Goal: Task Accomplishment & Management: Complete application form

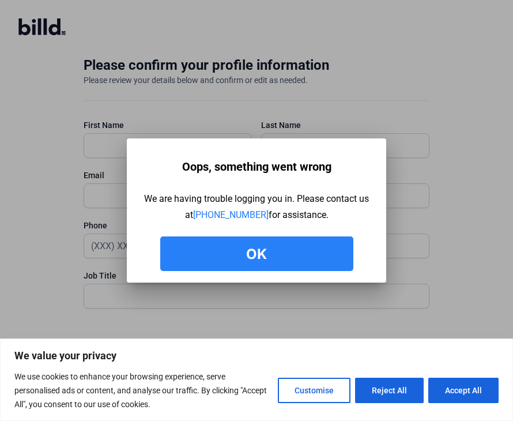
click at [294, 253] on button "Ok" at bounding box center [256, 253] width 193 height 35
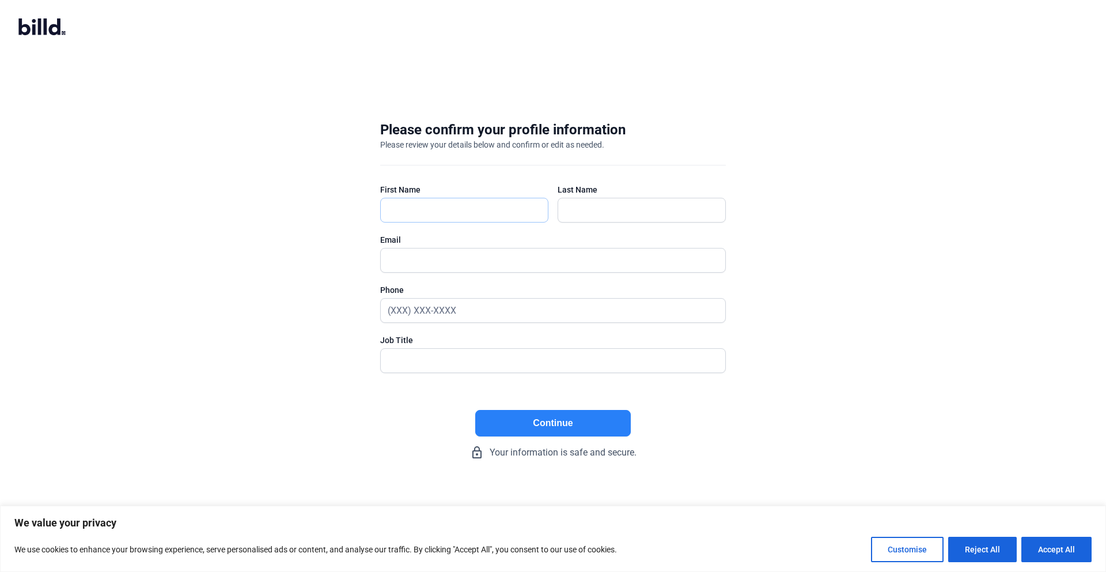
click at [416, 214] on input "text" at bounding box center [459, 210] width 156 height 24
type input "[PERSON_NAME]"
type input "[EMAIL_ADDRESS][DOMAIN_NAME]"
type input "[PHONE_NUMBER]"
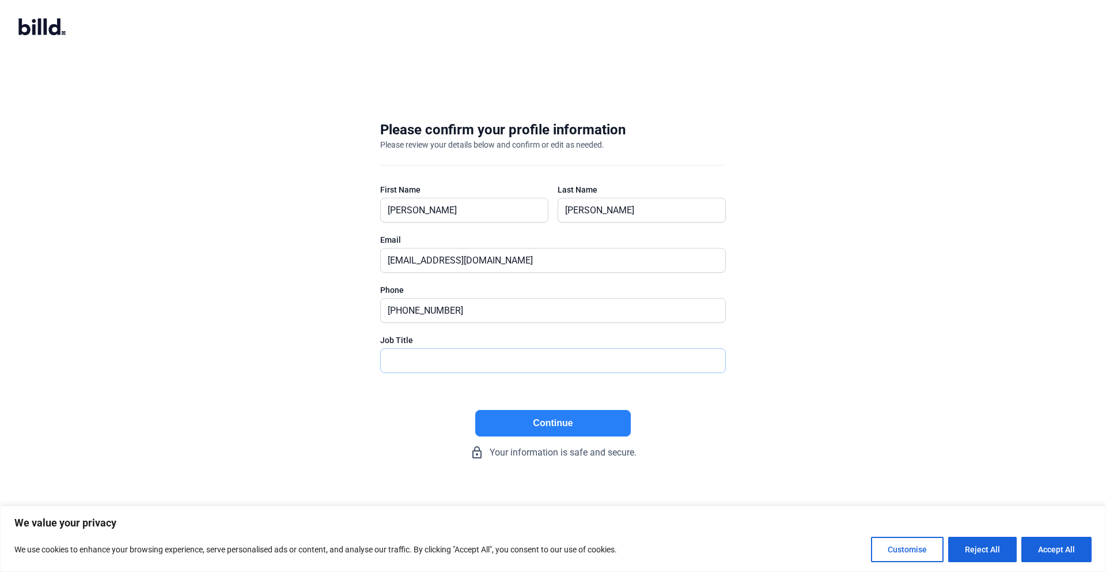
click at [470, 356] on input "text" at bounding box center [553, 361] width 345 height 24
click at [414, 358] on input "Presodent" at bounding box center [553, 361] width 345 height 24
click at [415, 360] on input "Presodent" at bounding box center [553, 361] width 345 height 24
type input "President"
click at [512, 413] on button "Continue" at bounding box center [553, 423] width 156 height 27
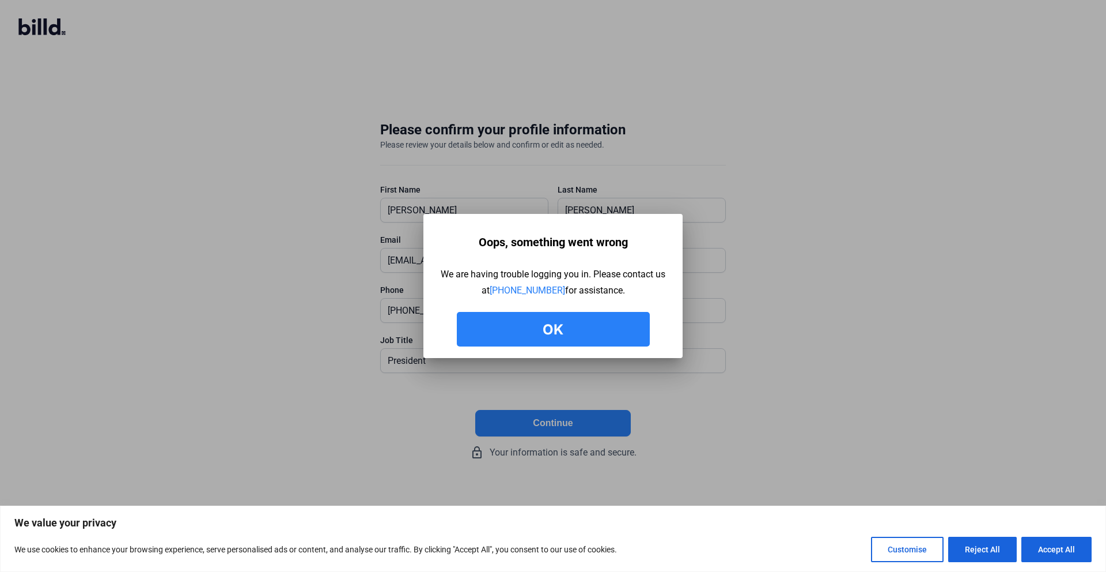
click at [512, 334] on button "Ok" at bounding box center [553, 329] width 193 height 35
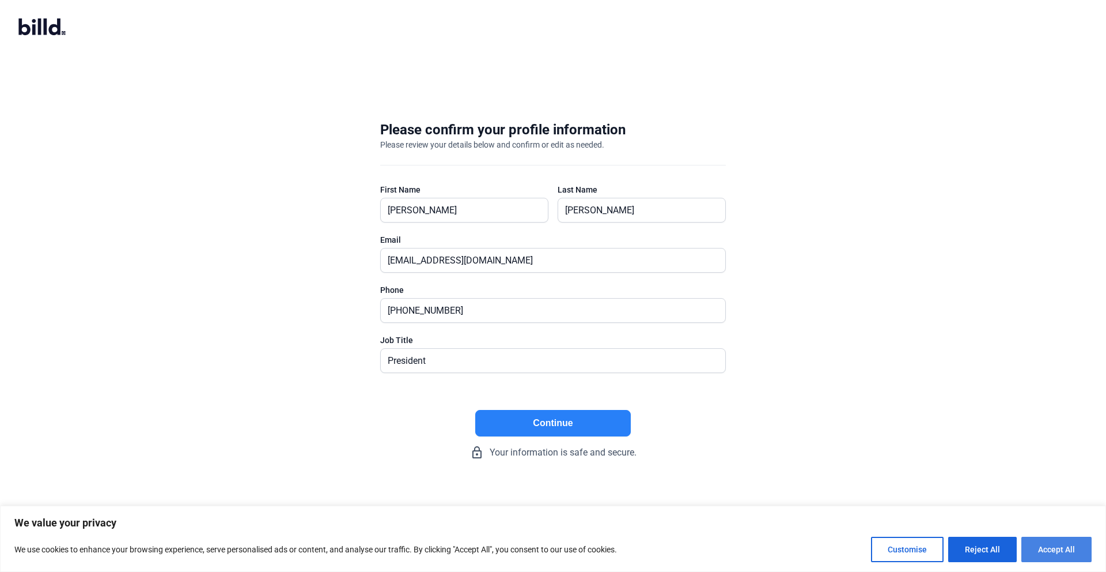
click at [512, 420] on button "Accept All" at bounding box center [1057, 548] width 70 height 25
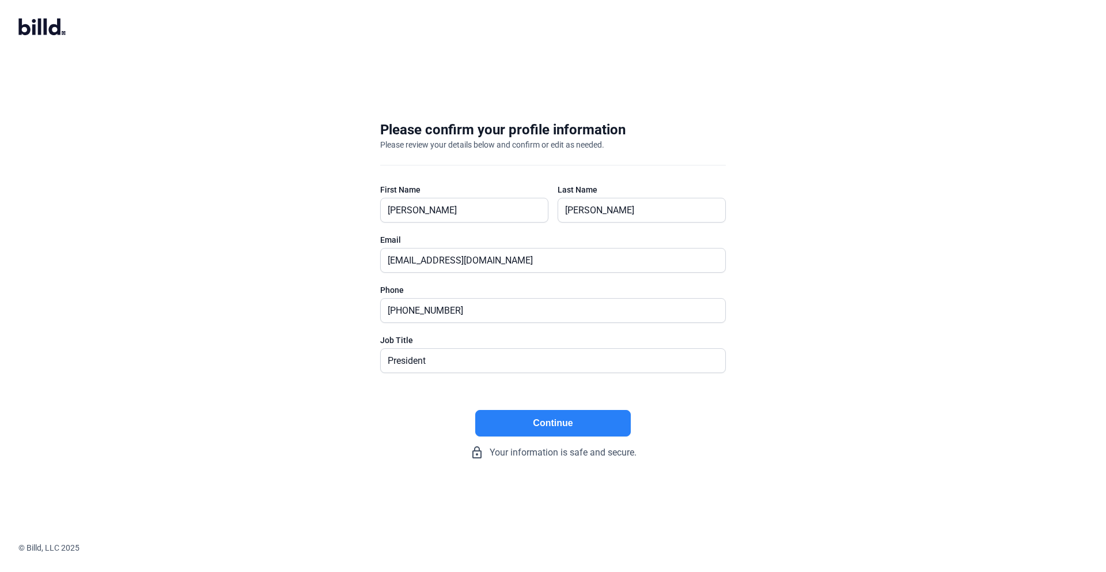
click at [512, 420] on button "Continue" at bounding box center [553, 423] width 156 height 27
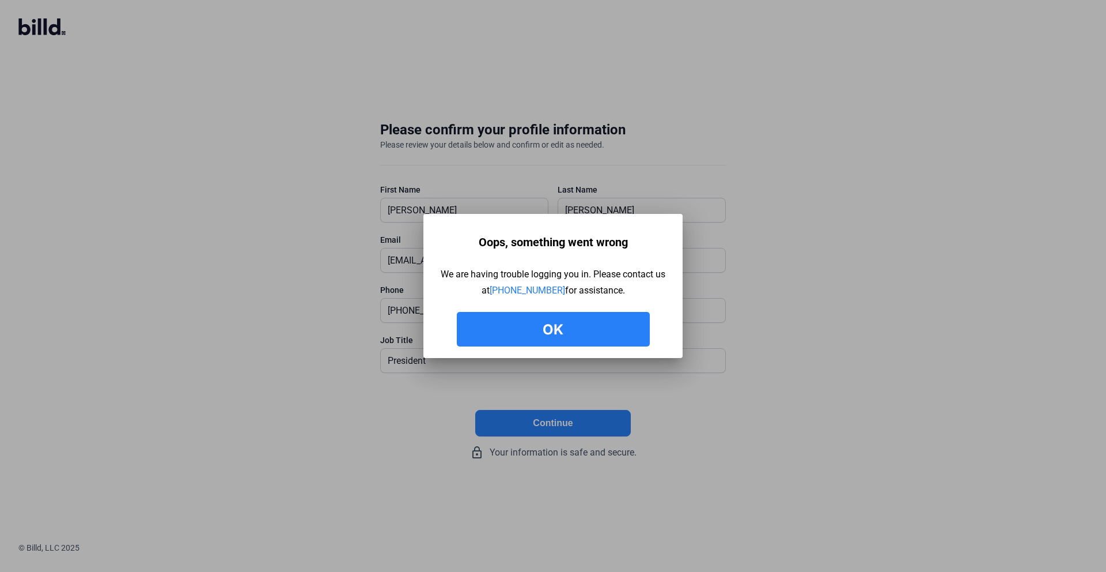
click at [512, 323] on button "Ok" at bounding box center [553, 329] width 193 height 35
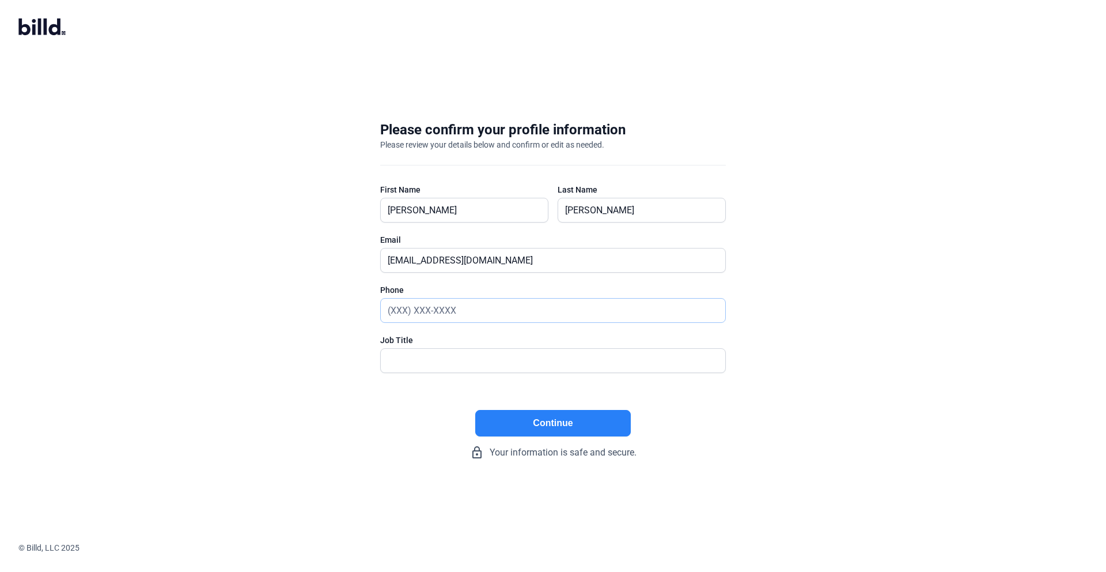
click at [447, 311] on input "text" at bounding box center [553, 310] width 345 height 24
type input "[PHONE_NUMBER]"
type input "President"
drag, startPoint x: 509, startPoint y: 420, endPoint x: 518, endPoint y: 417, distance: 9.7
click at [509, 420] on button "Continue" at bounding box center [553, 423] width 156 height 27
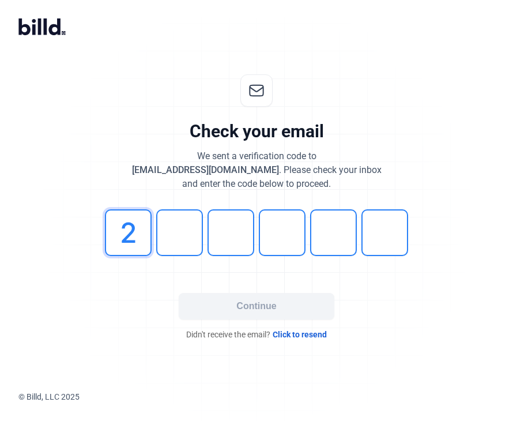
type input "2"
type input "3"
type input "6"
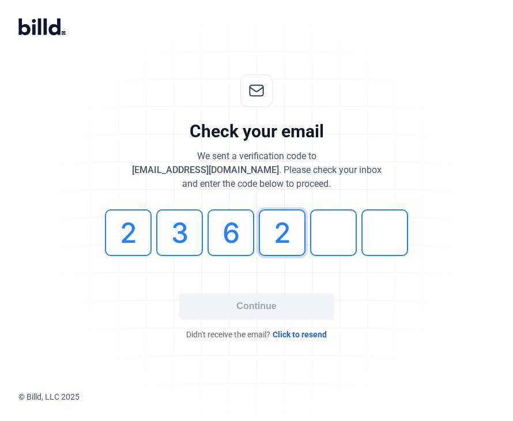
type input "2"
type input "8"
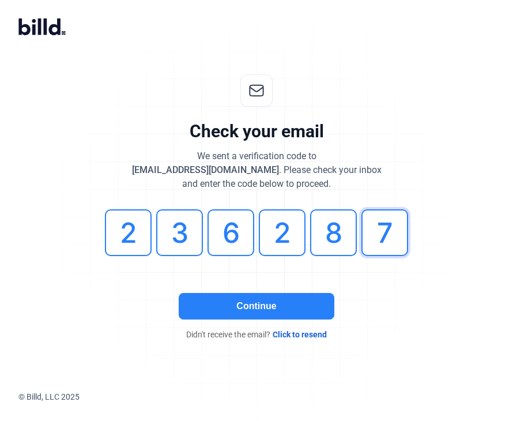
type input "7"
click at [260, 312] on button "Continue" at bounding box center [257, 306] width 156 height 27
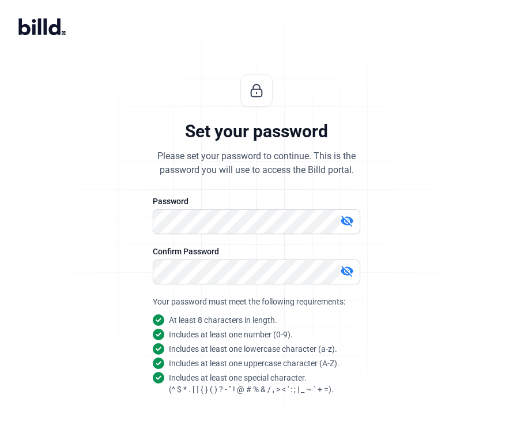
click at [348, 224] on mat-icon "visibility_off" at bounding box center [347, 221] width 14 height 14
click at [349, 273] on mat-icon "visibility_off" at bounding box center [347, 271] width 14 height 14
click at [400, 273] on div "Set your password Please set your password to continue. This is the password yo…" at bounding box center [256, 278] width 383 height 444
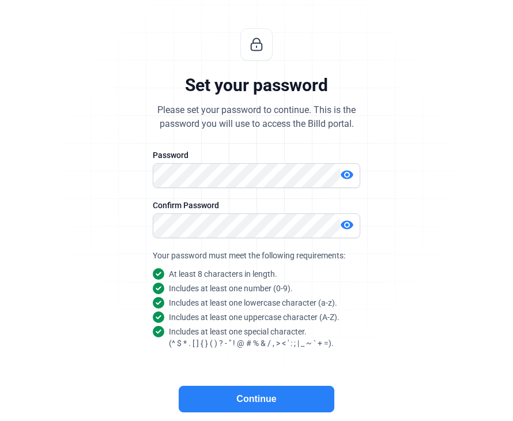
scroll to position [90, 0]
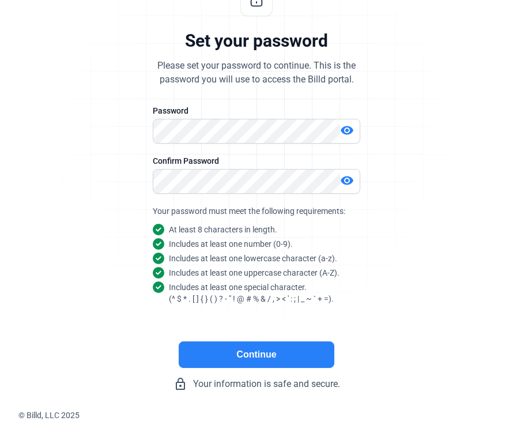
click at [294, 351] on button "Continue" at bounding box center [257, 354] width 156 height 27
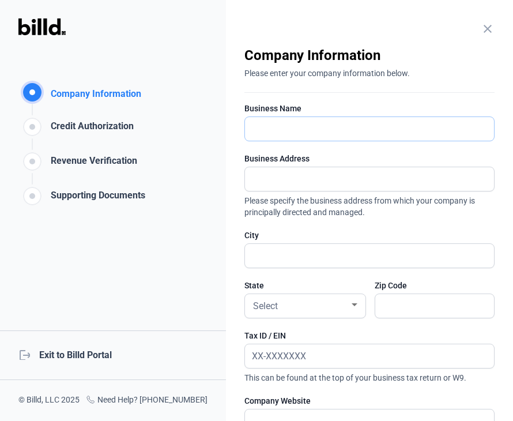
click at [273, 129] on input "text" at bounding box center [369, 129] width 249 height 24
type input "Key HTX Development & Holdings"
type input "315 W. Alabama, 1st Floor Suite 104"
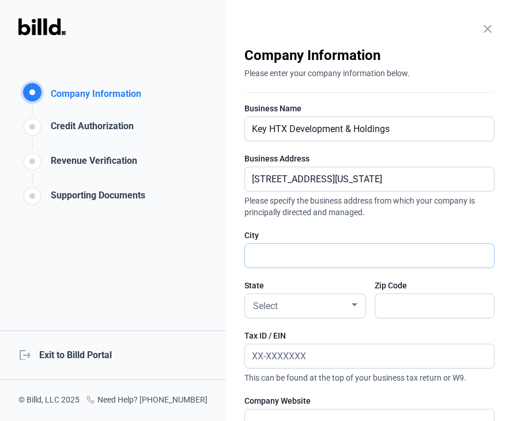
type input "Houston"
type input "77006"
click at [313, 308] on div "Select" at bounding box center [300, 305] width 99 height 16
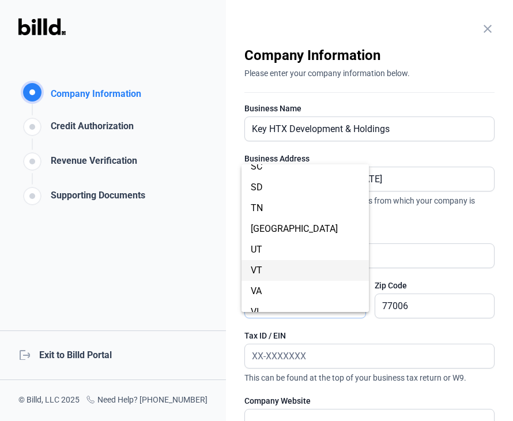
scroll to position [849, 0]
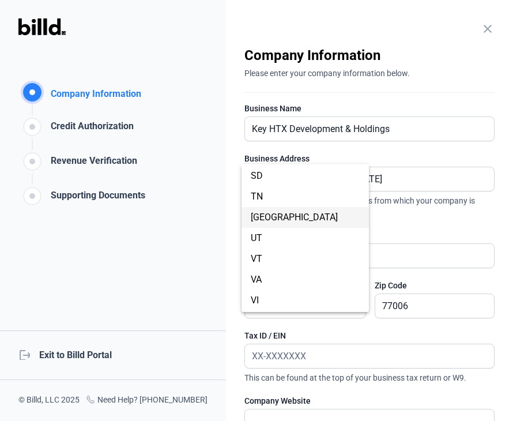
click at [286, 220] on span "TX" at bounding box center [305, 217] width 109 height 21
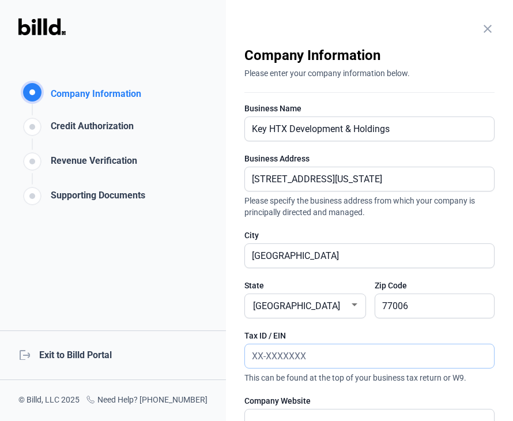
click at [290, 354] on input "text" at bounding box center [363, 356] width 237 height 24
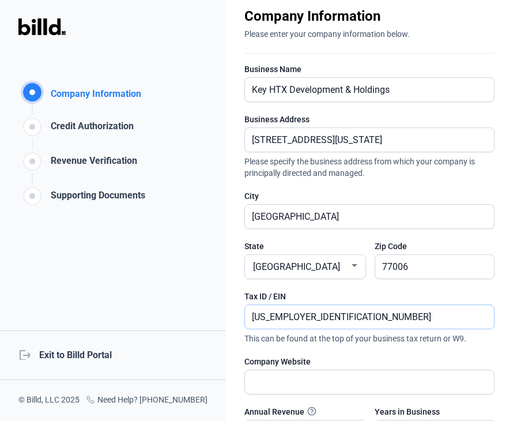
scroll to position [54, 0]
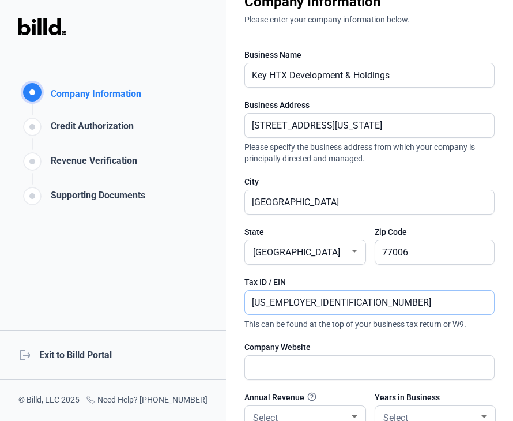
type input "83-0936971"
click at [291, 362] on input "text" at bounding box center [369, 367] width 249 height 24
type input "www.key-htx.com"
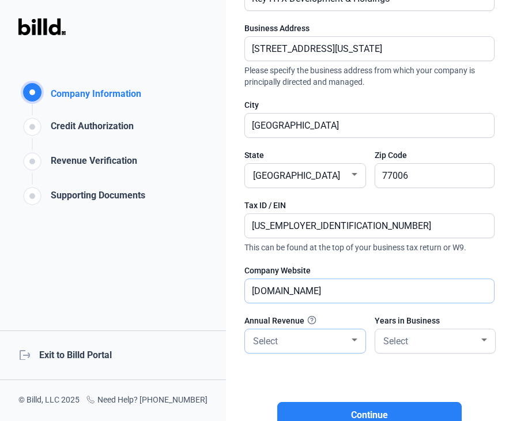
scroll to position [135, 0]
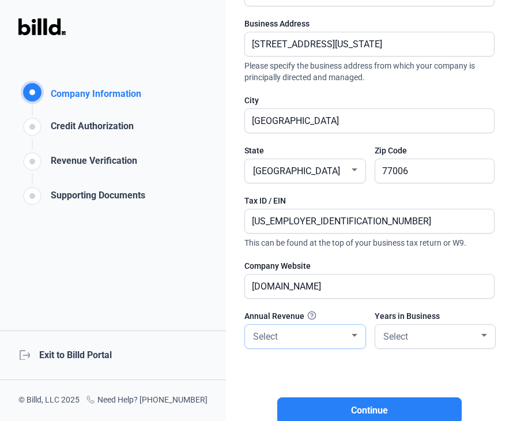
click at [348, 338] on div "Select" at bounding box center [300, 335] width 99 height 16
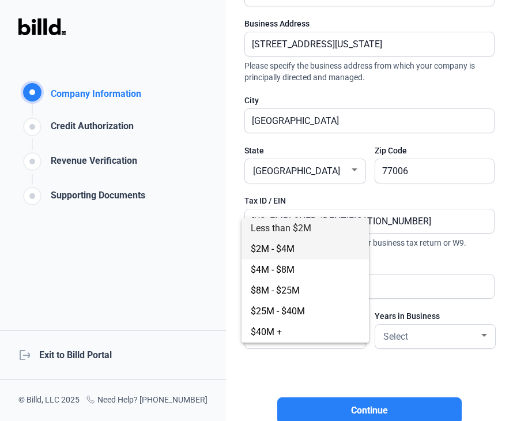
click at [328, 255] on span "$2M - $4M" at bounding box center [305, 249] width 109 height 21
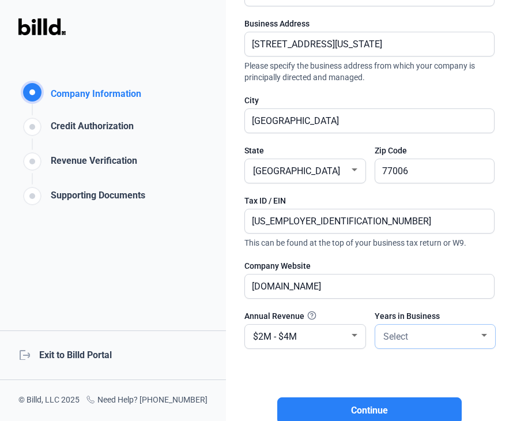
click at [430, 333] on div "Select" at bounding box center [430, 335] width 99 height 16
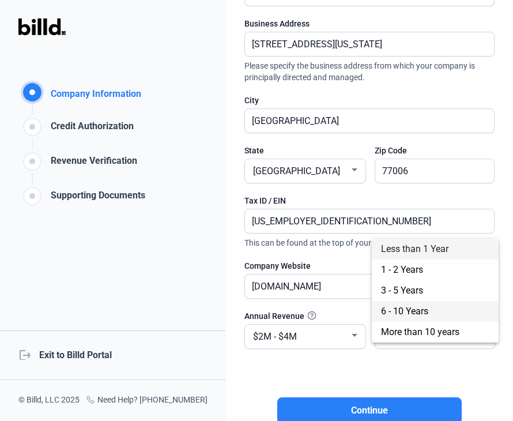
click at [415, 307] on span "6 - 10 Years" at bounding box center [404, 310] width 47 height 11
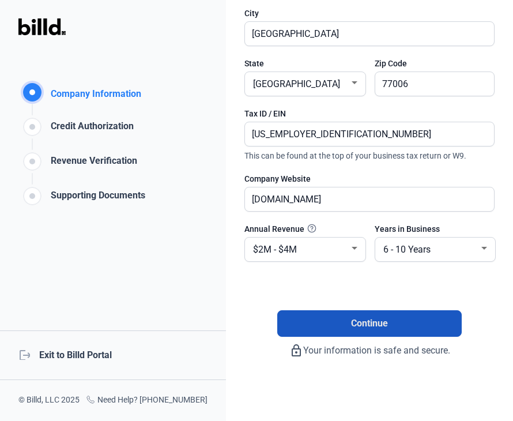
click at [375, 331] on button "Continue" at bounding box center [369, 323] width 184 height 27
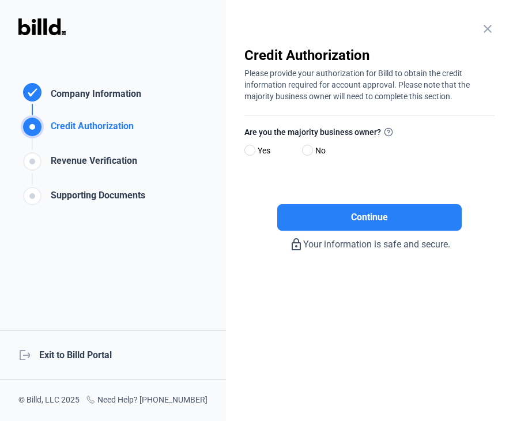
scroll to position [0, 0]
click at [263, 151] on span "Yes" at bounding box center [261, 150] width 17 height 14
click at [253, 151] on input "Yes" at bounding box center [248, 150] width 9 height 9
radio input "true"
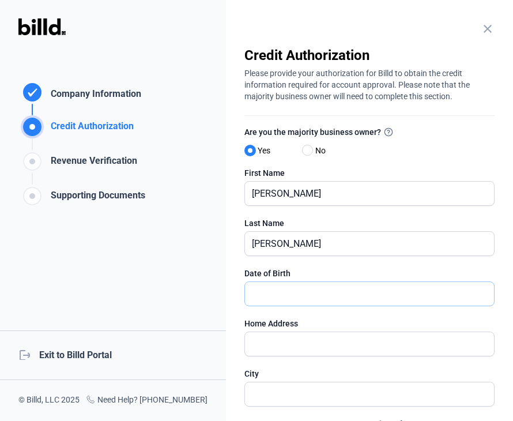
click at [309, 292] on input "text" at bounding box center [363, 294] width 237 height 24
type input "04/05/1980"
type input "1261A Bonner Street"
type input "Houston"
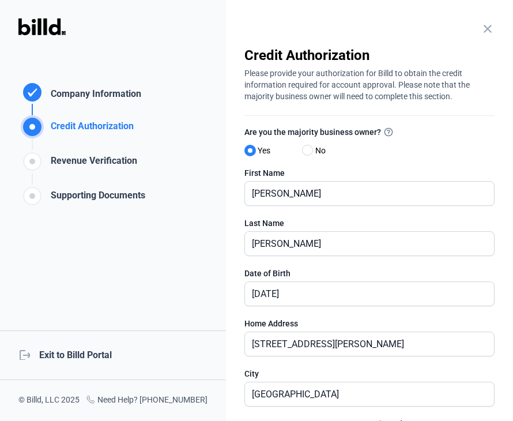
type input "77007"
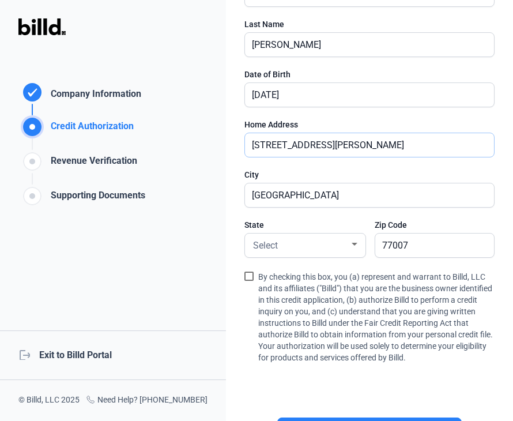
scroll to position [202, 0]
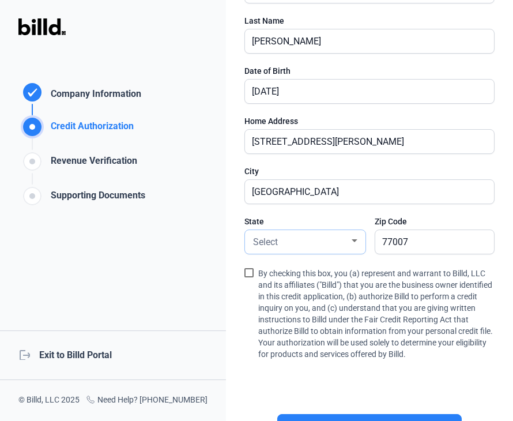
click at [332, 244] on div "Select" at bounding box center [300, 241] width 99 height 16
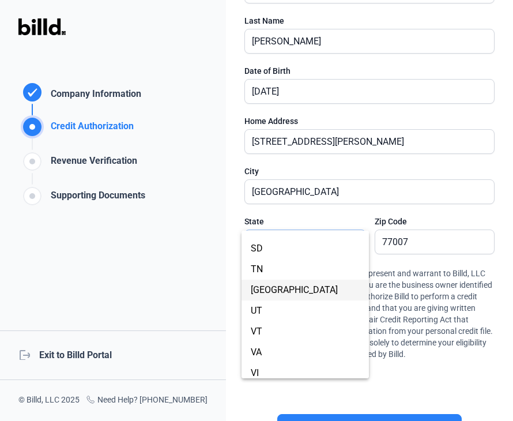
scroll to position [839, 0]
click at [296, 295] on span "TX" at bounding box center [305, 293] width 109 height 21
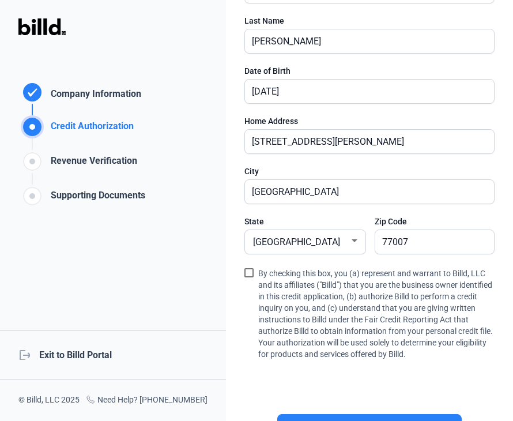
click at [255, 270] on label "By checking this box, you (a) represent and warrant to Billd, LLC and its affil…" at bounding box center [369, 314] width 250 height 97
click at [0, 0] on input "By checking this box, you (a) represent and warrant to Billd, LLC and its affil…" at bounding box center [0, 0] width 0 height 0
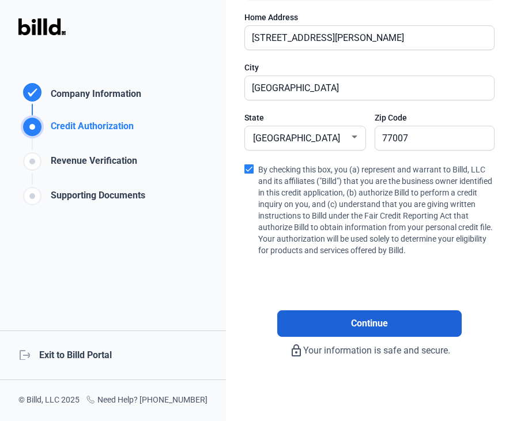
click at [347, 320] on button "Continue" at bounding box center [369, 323] width 184 height 27
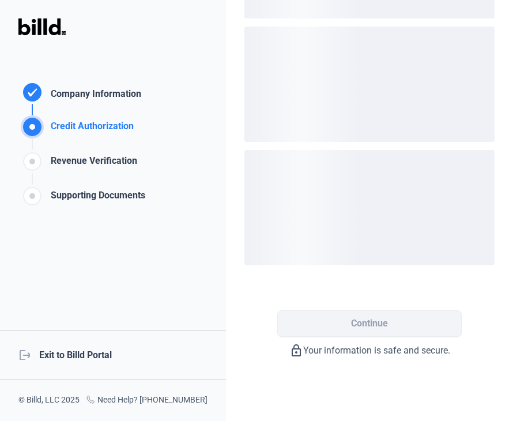
scroll to position [24, 0]
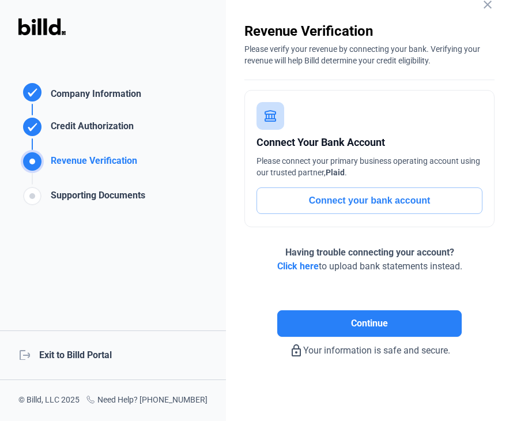
click at [366, 196] on button "Connect your bank account" at bounding box center [369, 200] width 226 height 27
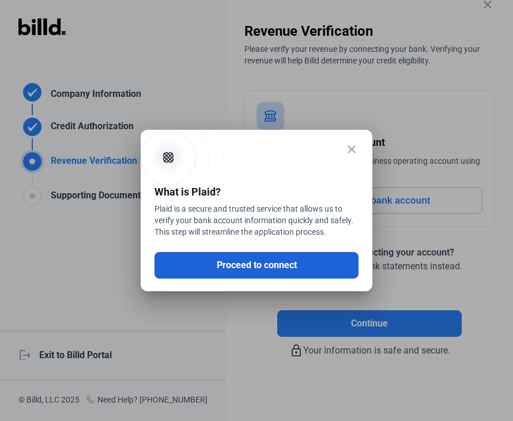
click at [283, 269] on button "Proceed to connect" at bounding box center [256, 265] width 204 height 27
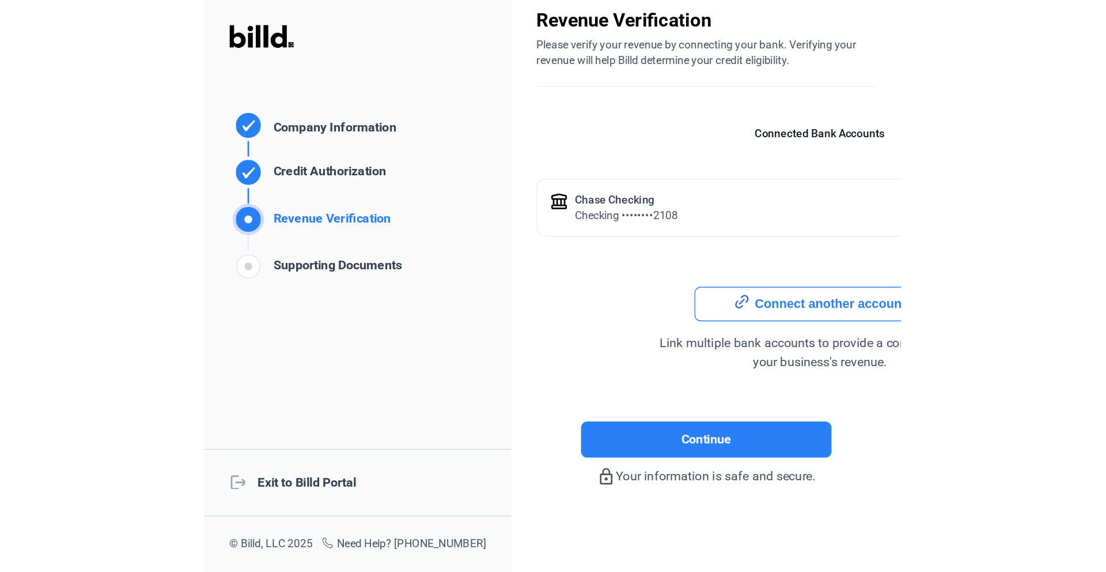
scroll to position [0, 0]
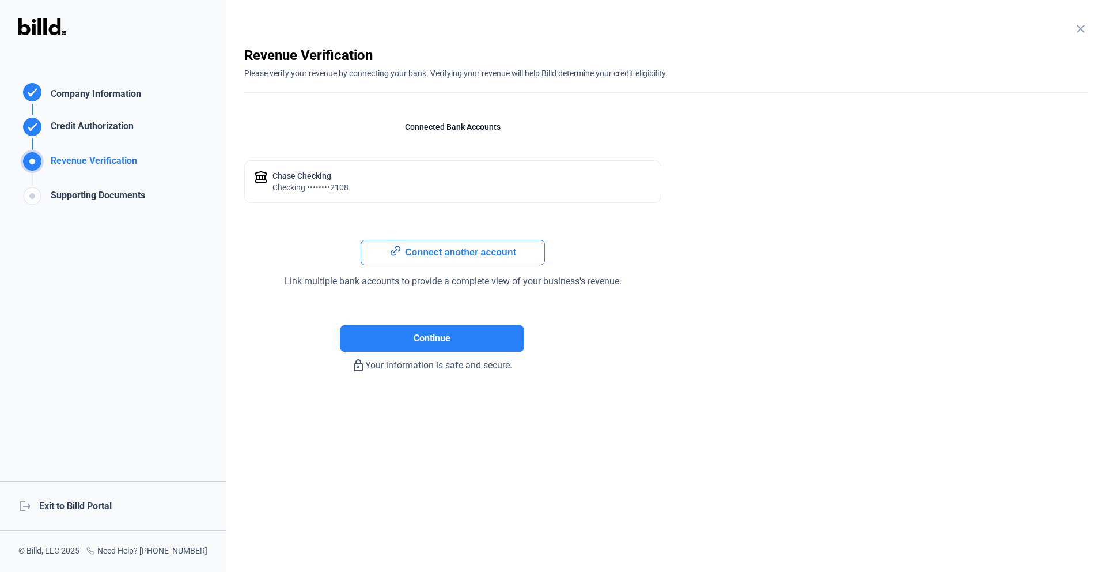
click at [415, 247] on button "Connect another account" at bounding box center [453, 252] width 184 height 25
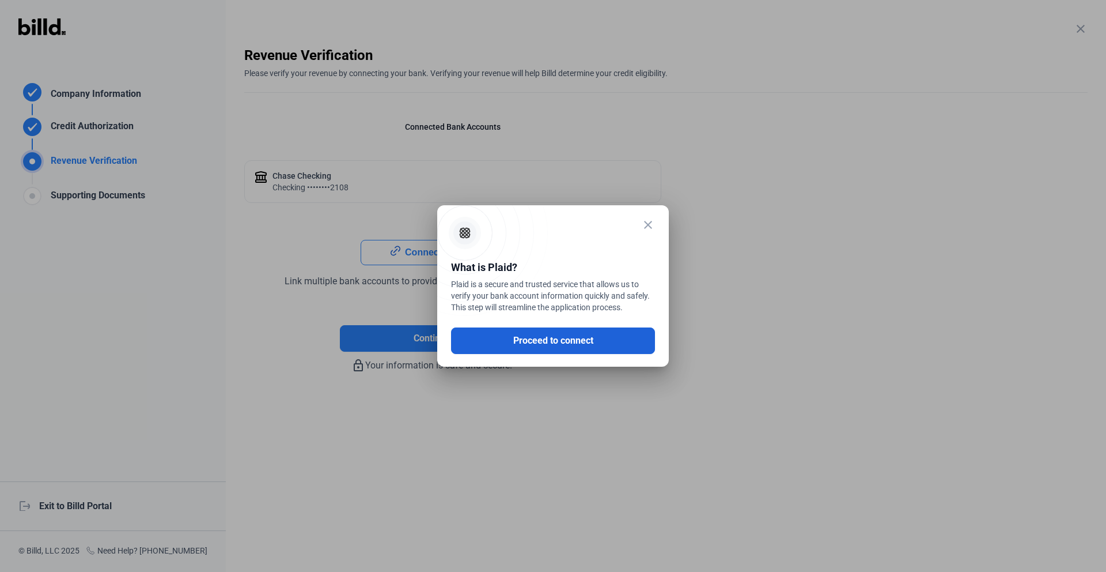
click at [512, 342] on button "Proceed to connect" at bounding box center [553, 340] width 204 height 27
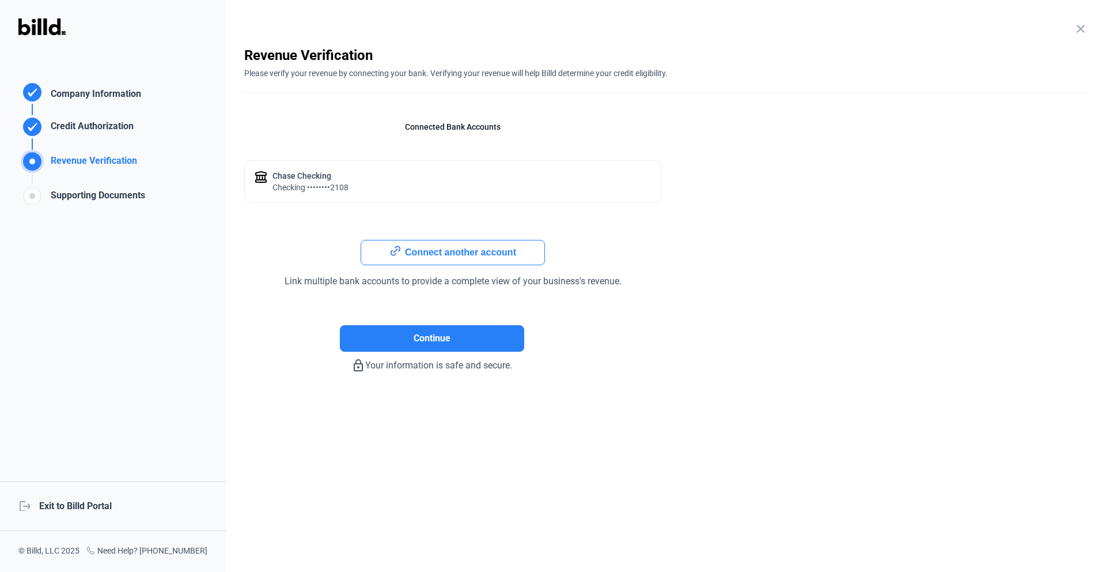
click at [354, 172] on div "Chase checking checking ••••••••2108" at bounding box center [452, 181] width 417 height 43
click at [455, 336] on button "Continue" at bounding box center [432, 338] width 184 height 27
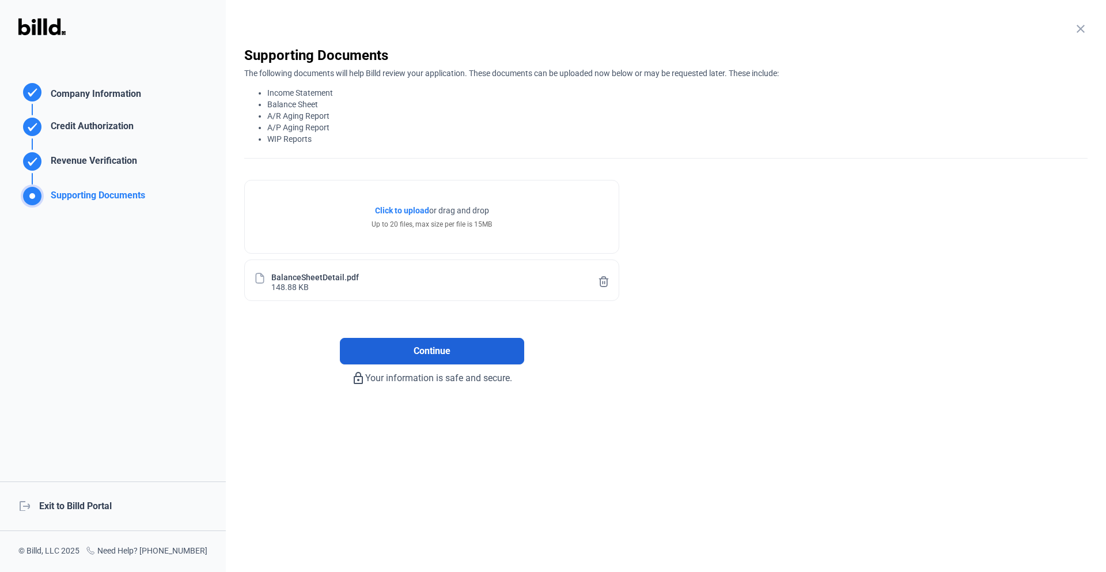
click at [474, 349] on button "Continue" at bounding box center [432, 351] width 184 height 27
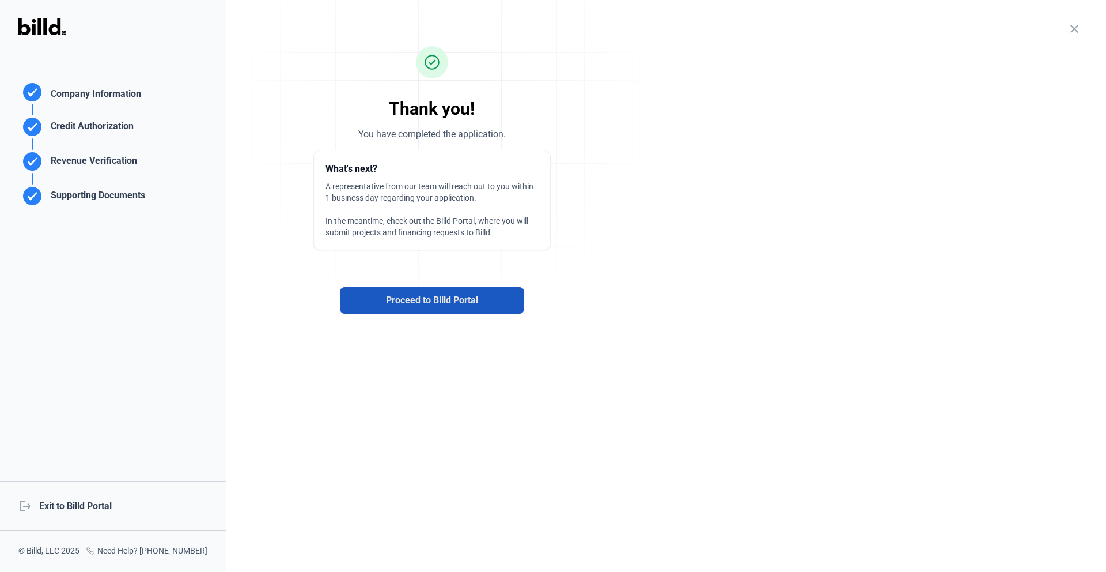
click at [450, 301] on span "Proceed to Billd Portal" at bounding box center [432, 300] width 92 height 14
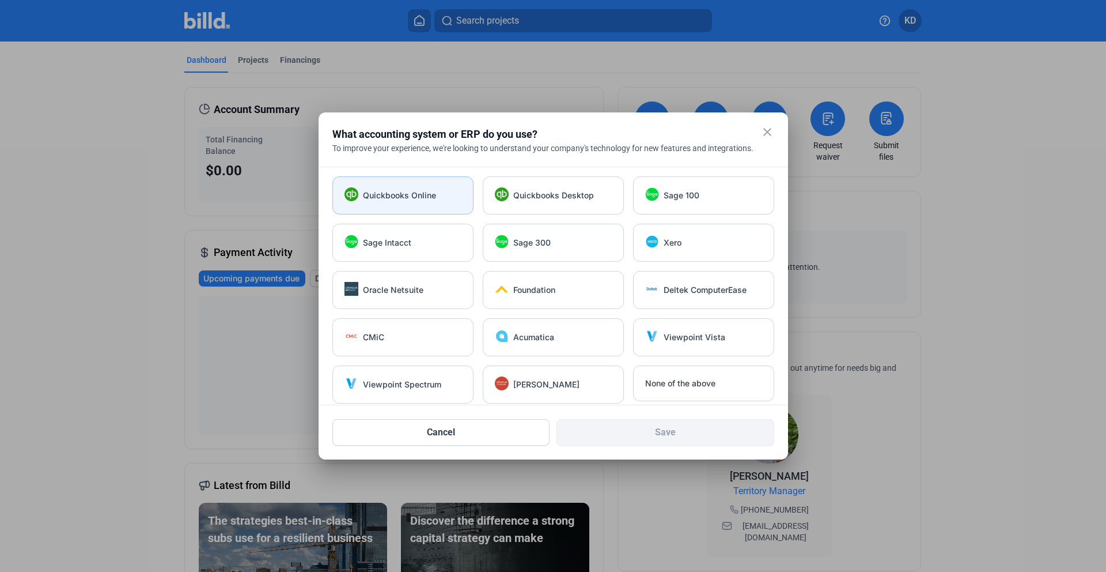
click at [419, 191] on span "Quickbooks Online" at bounding box center [399, 196] width 73 height 12
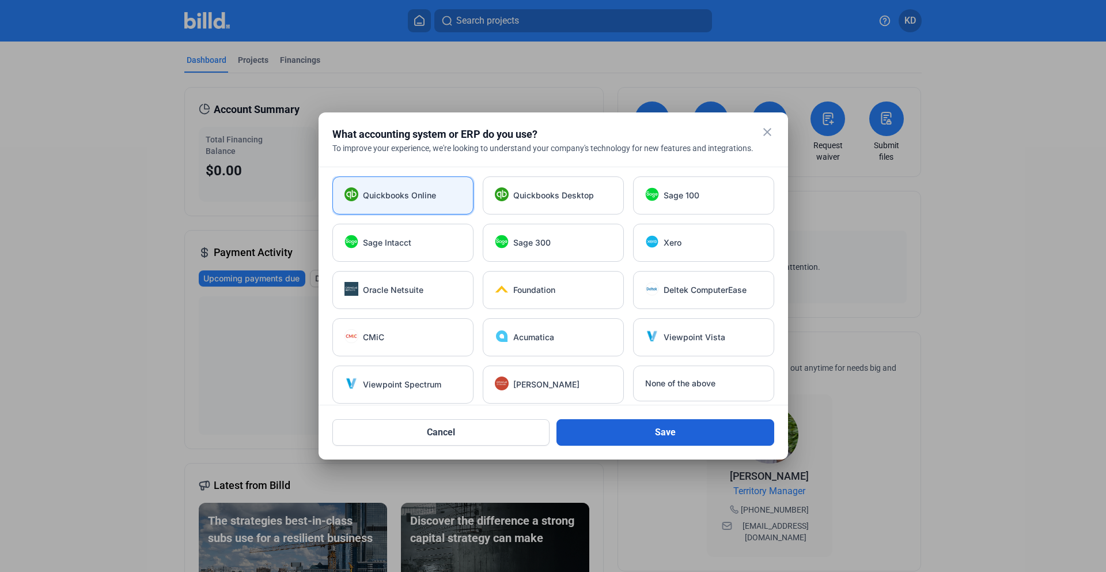
click at [512, 420] on button "Save" at bounding box center [666, 432] width 218 height 27
